Goal: Check status: Check status

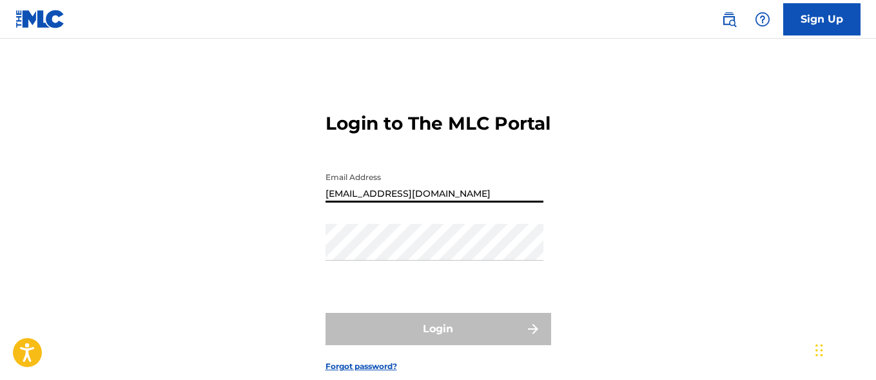
type input "[EMAIL_ADDRESS][DOMAIN_NAME]"
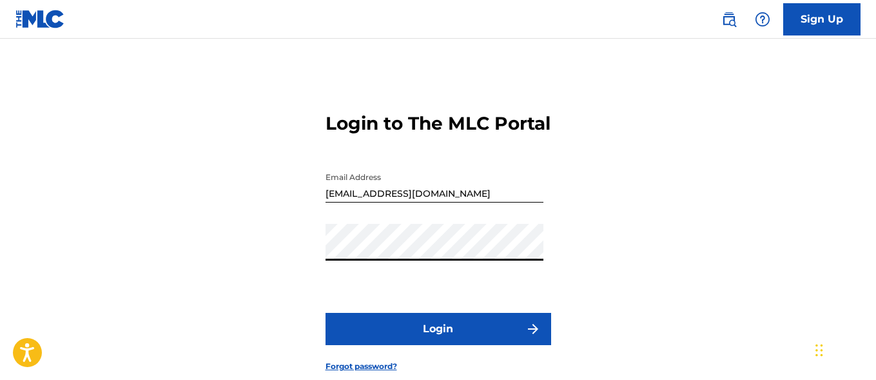
click at [437, 345] on button "Login" at bounding box center [438, 328] width 226 height 32
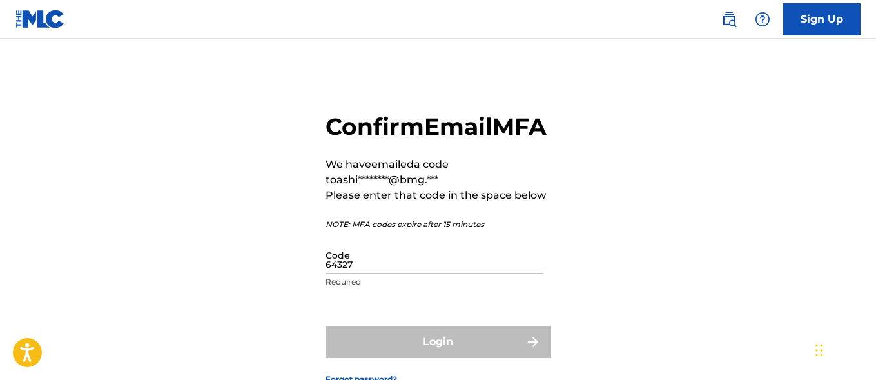
type input "643276"
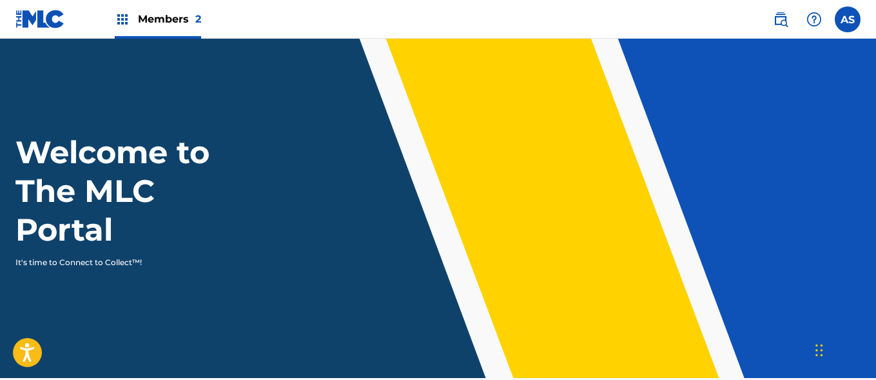
click at [122, 19] on img at bounding box center [122, 19] width 15 height 15
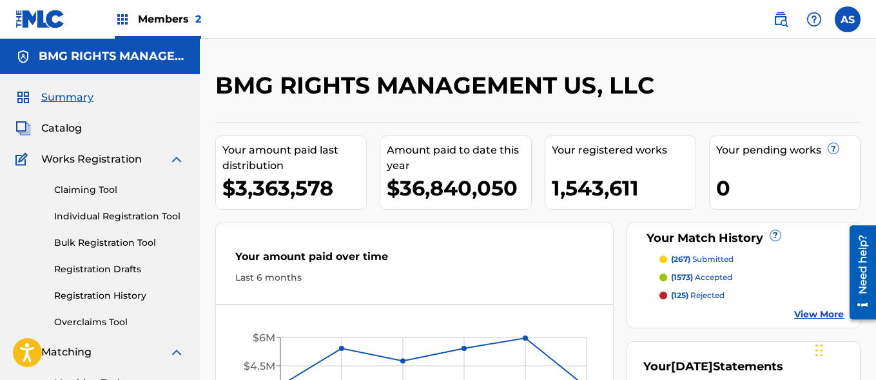
scroll to position [280, 0]
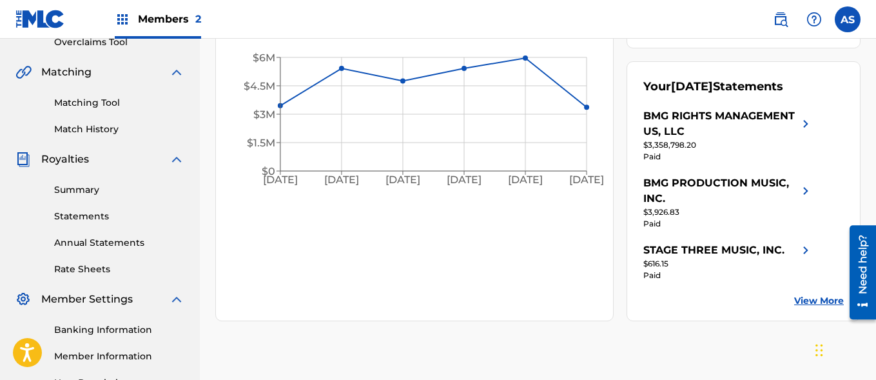
click at [119, 189] on link "Summary" at bounding box center [119, 190] width 130 height 14
